Goal: Information Seeking & Learning: Check status

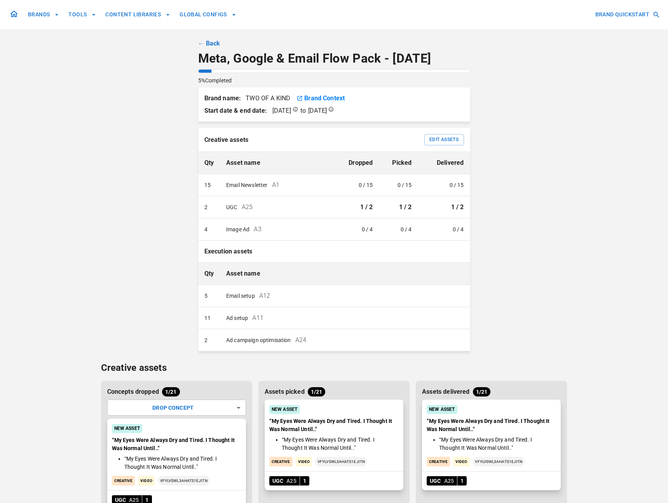
click at [213, 39] on link "← Back" at bounding box center [209, 43] width 22 height 9
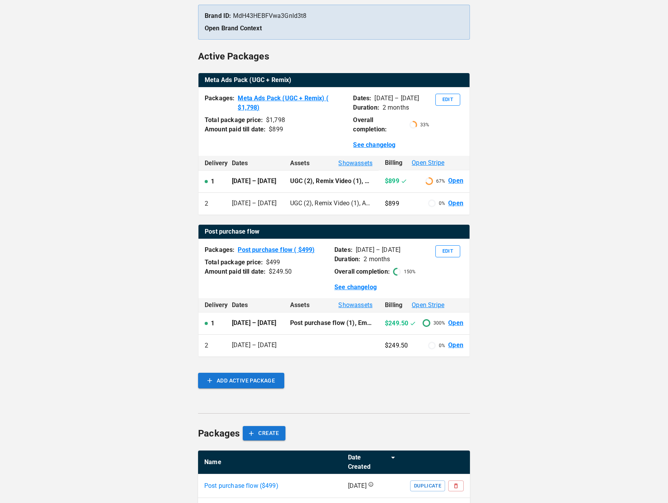
scroll to position [92, 0]
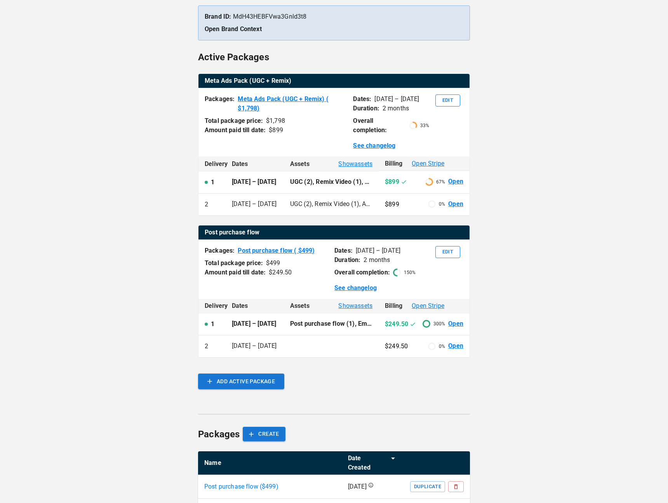
click at [89, 128] on div "**********" at bounding box center [334, 227] width 668 height 638
click at [375, 97] on p "[DATE] – [DATE]" at bounding box center [397, 98] width 45 height 9
drag, startPoint x: 354, startPoint y: 98, endPoint x: 411, endPoint y: 110, distance: 58.7
click at [411, 110] on div "Dates: [DATE] – [DATE] Duration: 2 months Overall completion: 33 % See changelog" at bounding box center [391, 122] width 76 height 56
copy div "Dates: [DATE] – [DATE] Duration: 2 months"
